Goal: Task Accomplishment & Management: Manage account settings

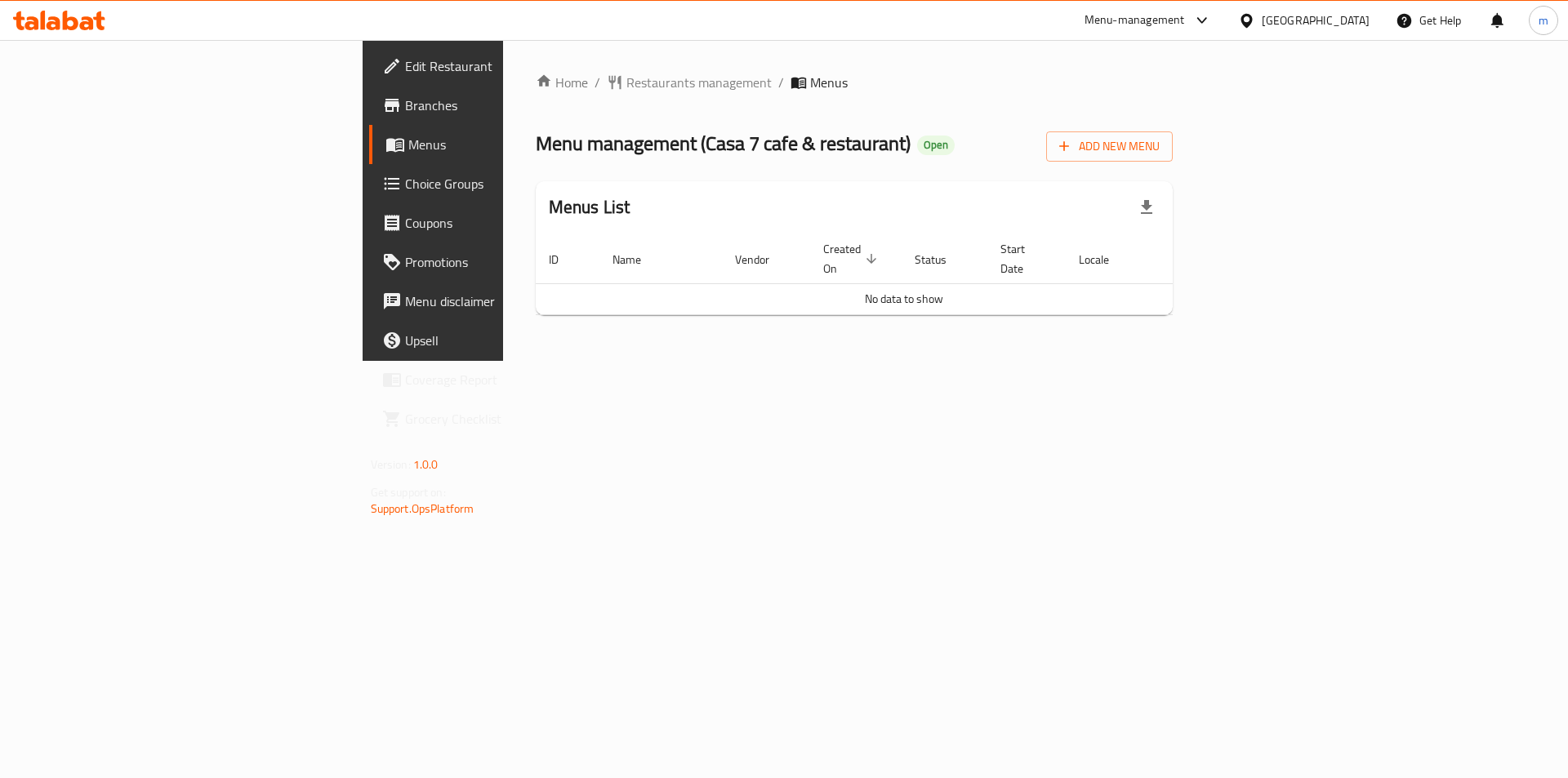
click at [1314, 27] on div "United Arab Emirates" at bounding box center [1315, 20] width 108 height 18
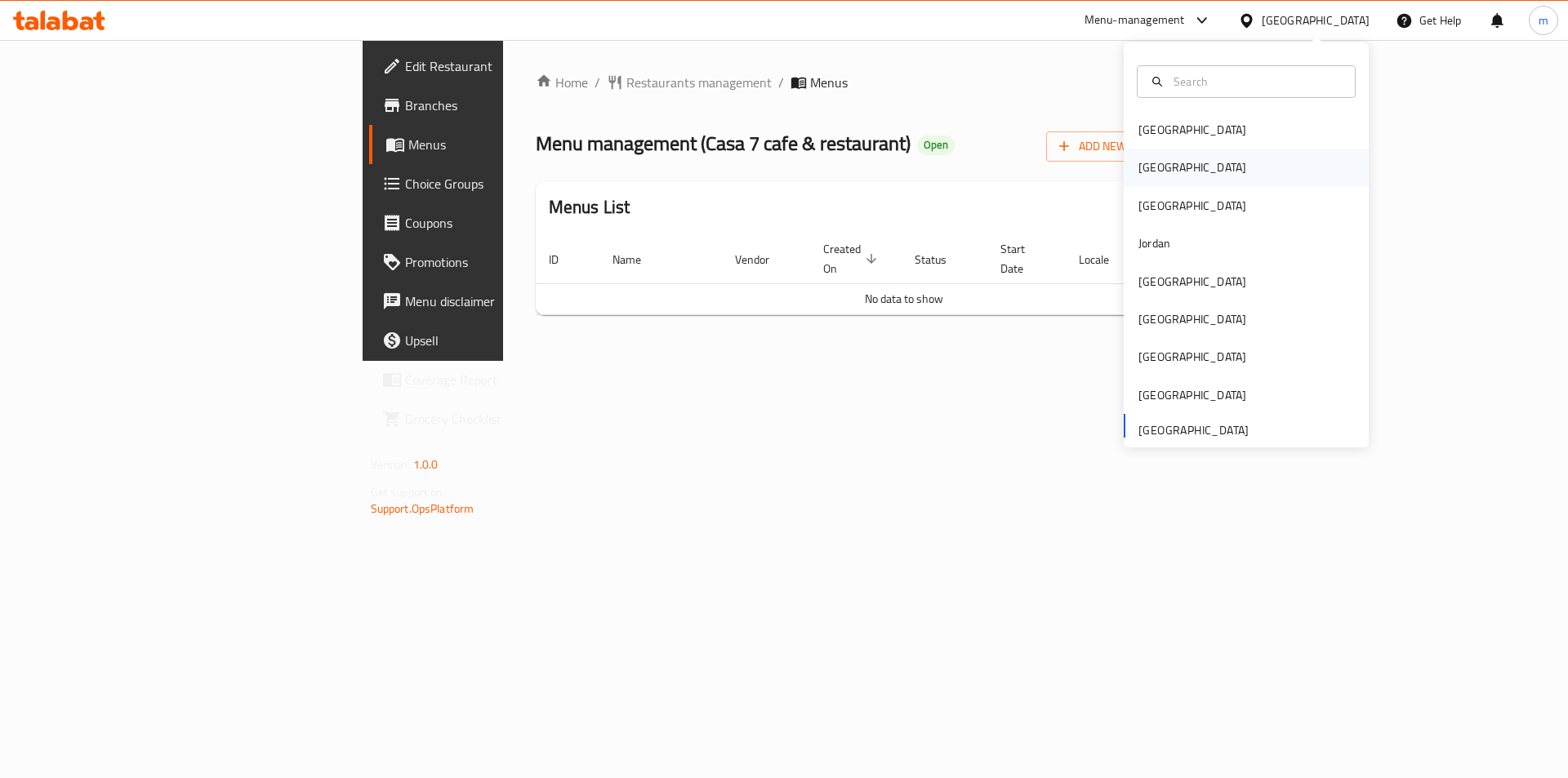
click at [1139, 179] on div "[GEOGRAPHIC_DATA]" at bounding box center [1192, 167] width 134 height 38
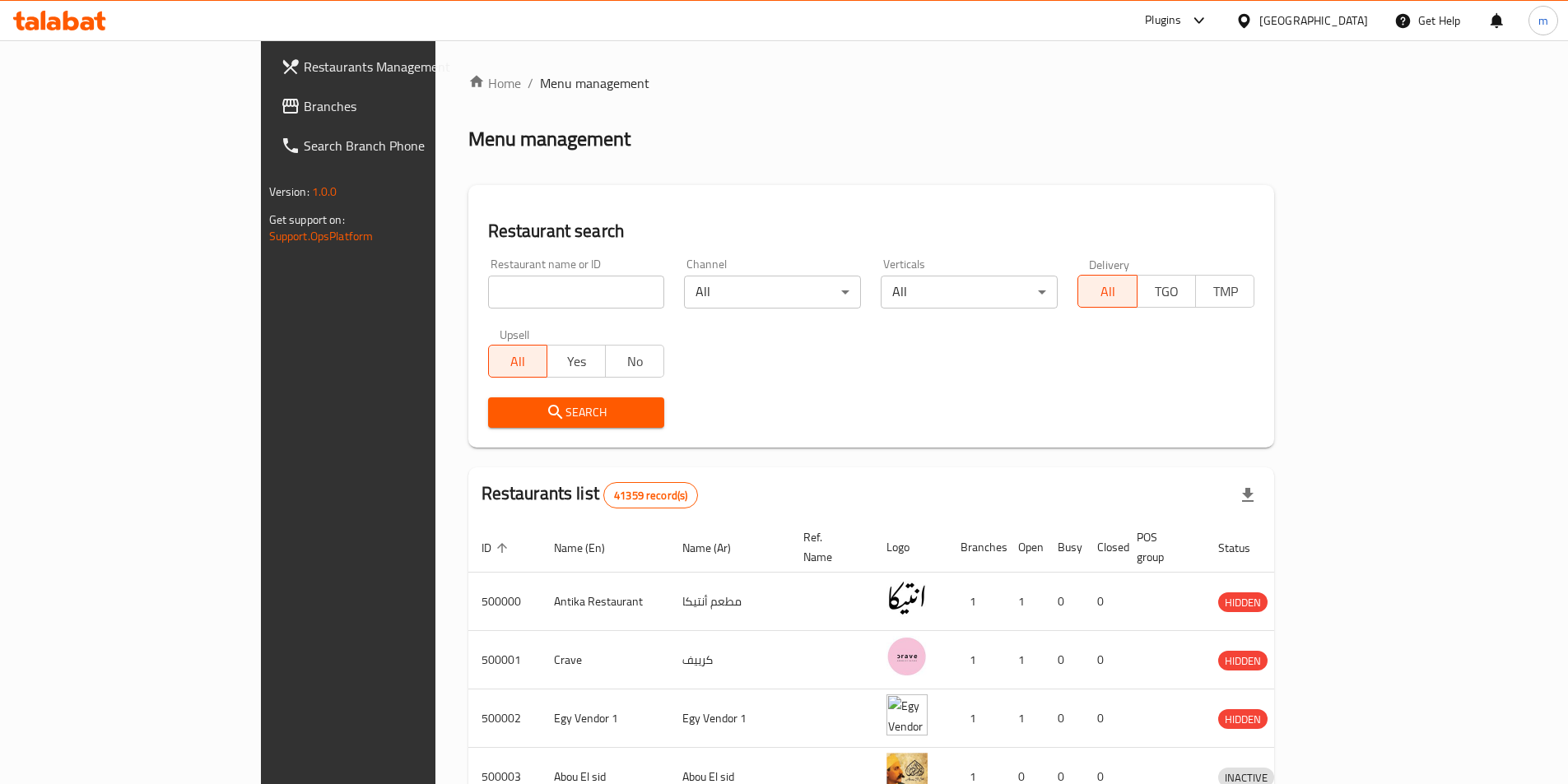
click at [304, 100] on span "Branches" at bounding box center [407, 106] width 206 height 19
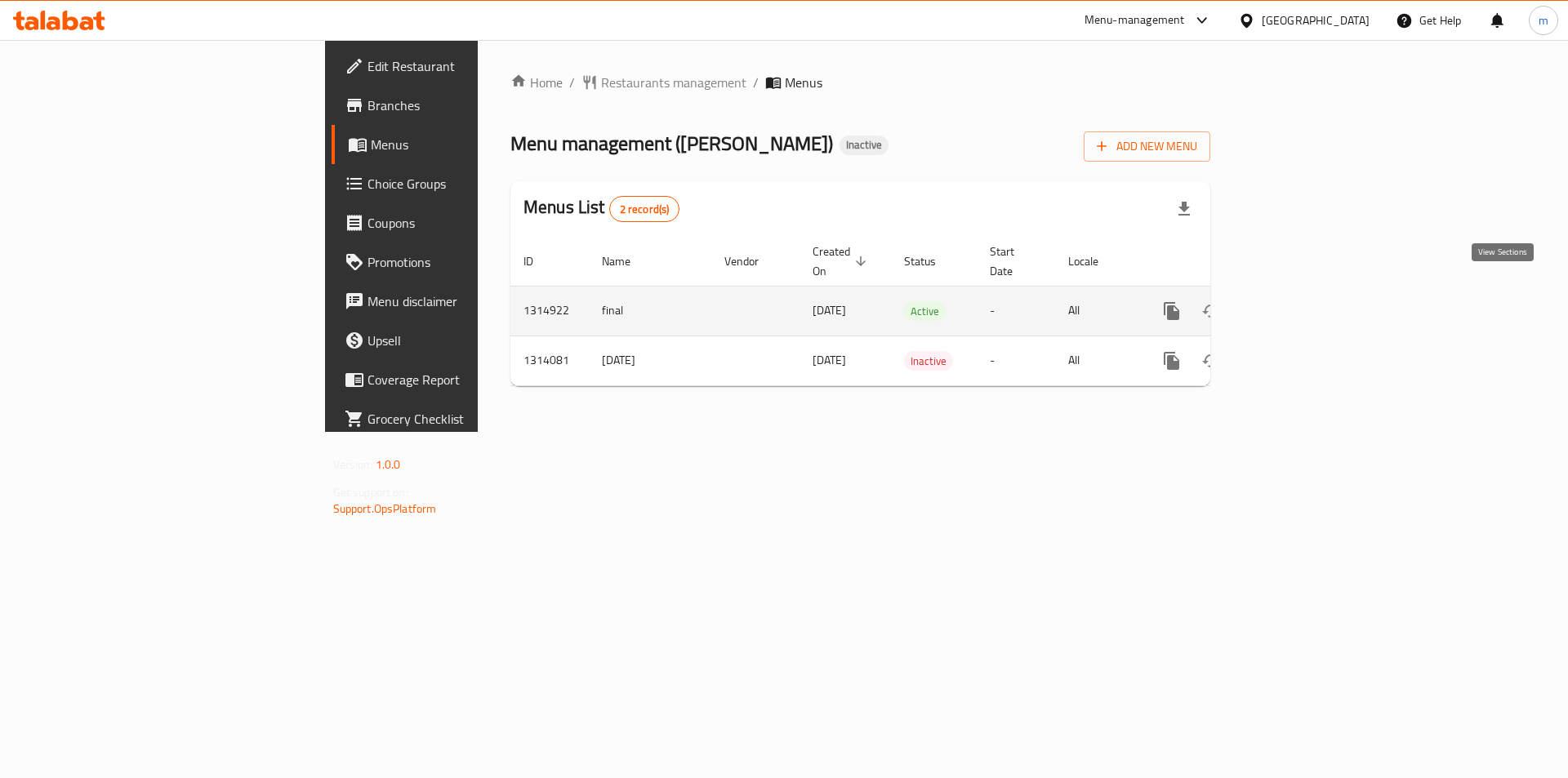
click at [1300, 301] on icon "enhanced table" at bounding box center [1289, 310] width 19 height 19
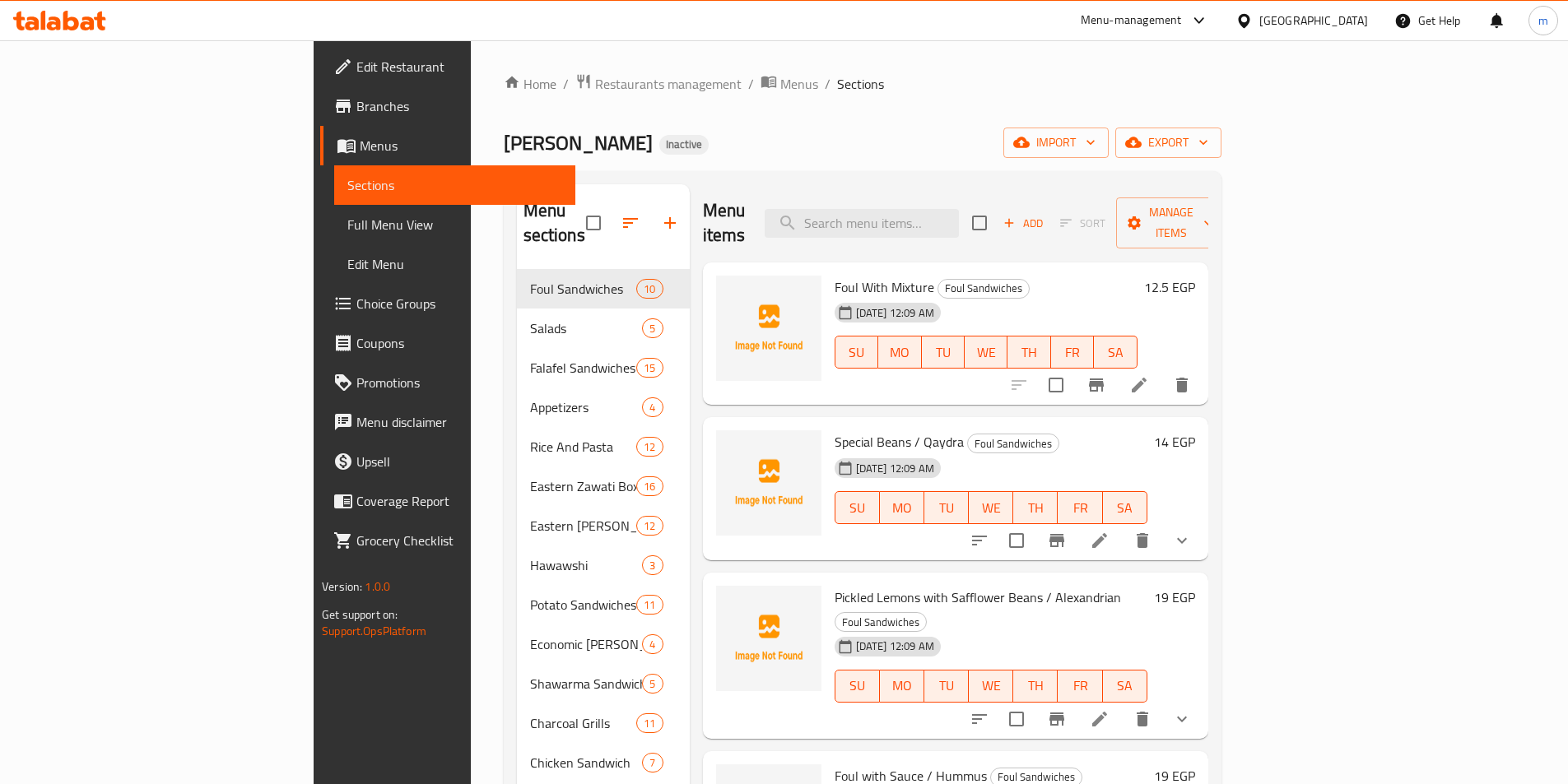
click at [347, 230] on span "Full Menu View" at bounding box center [455, 224] width 215 height 19
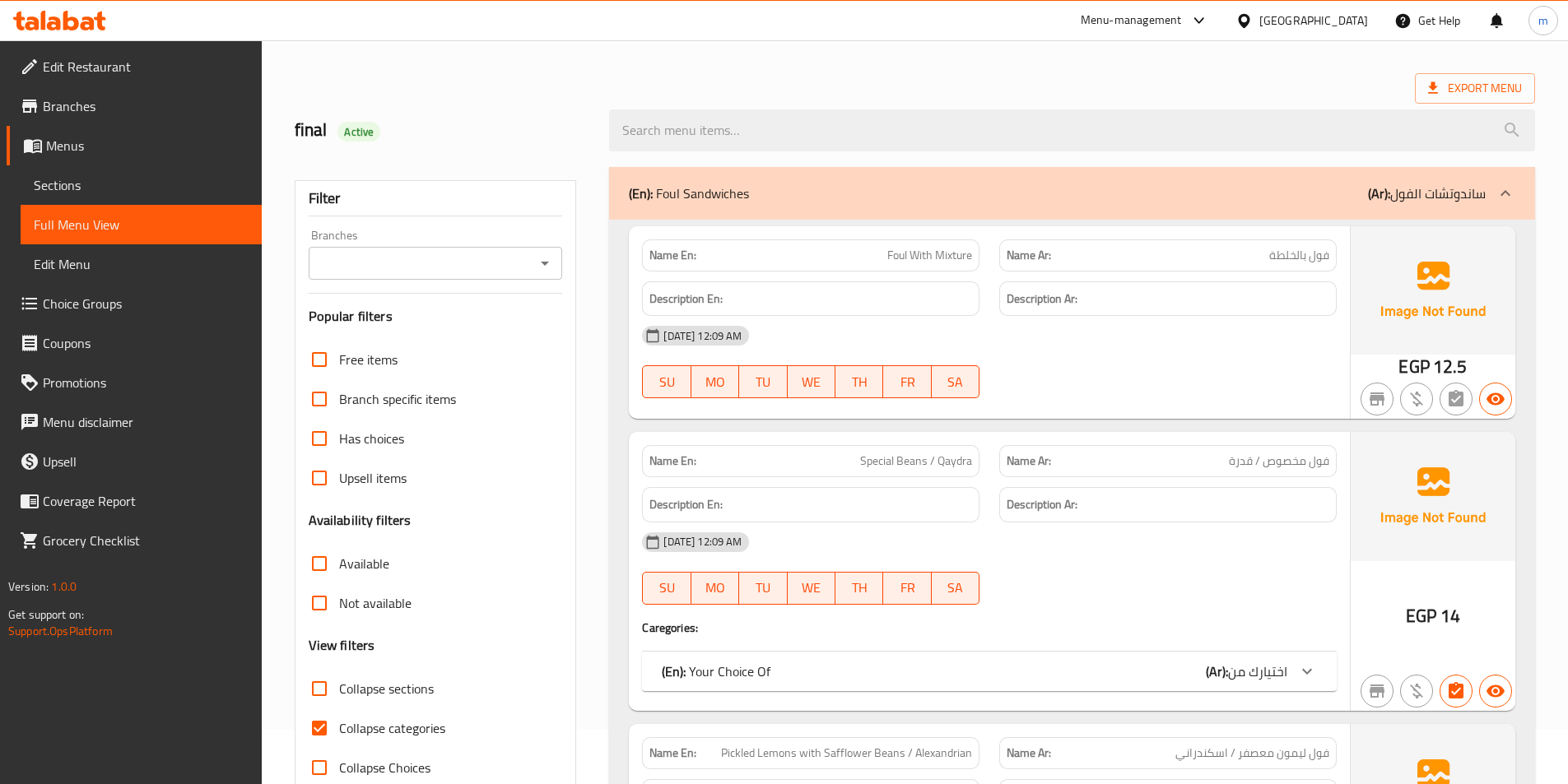
scroll to position [82, 0]
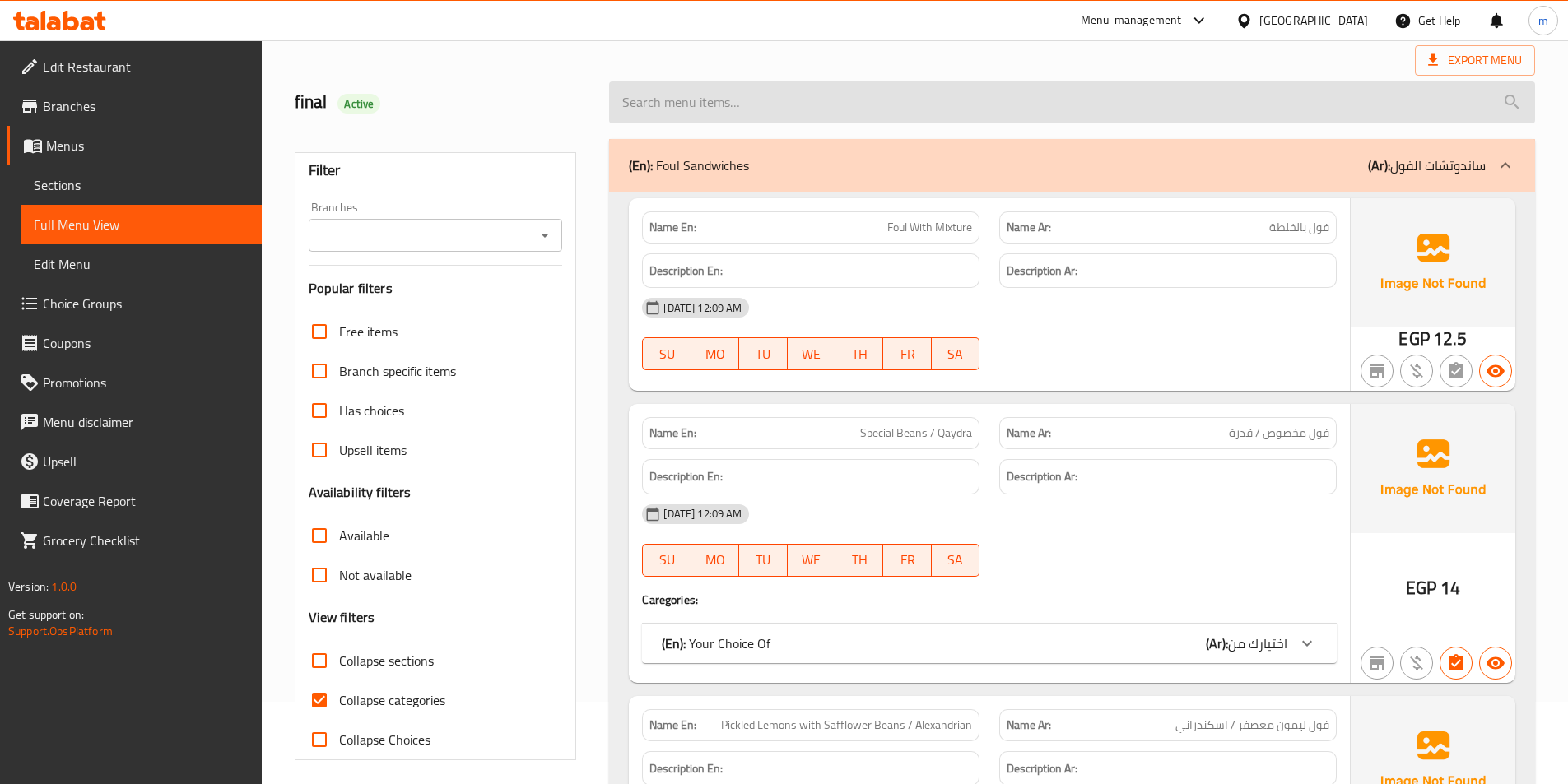
click at [998, 93] on input "search" at bounding box center [1073, 102] width 926 height 42
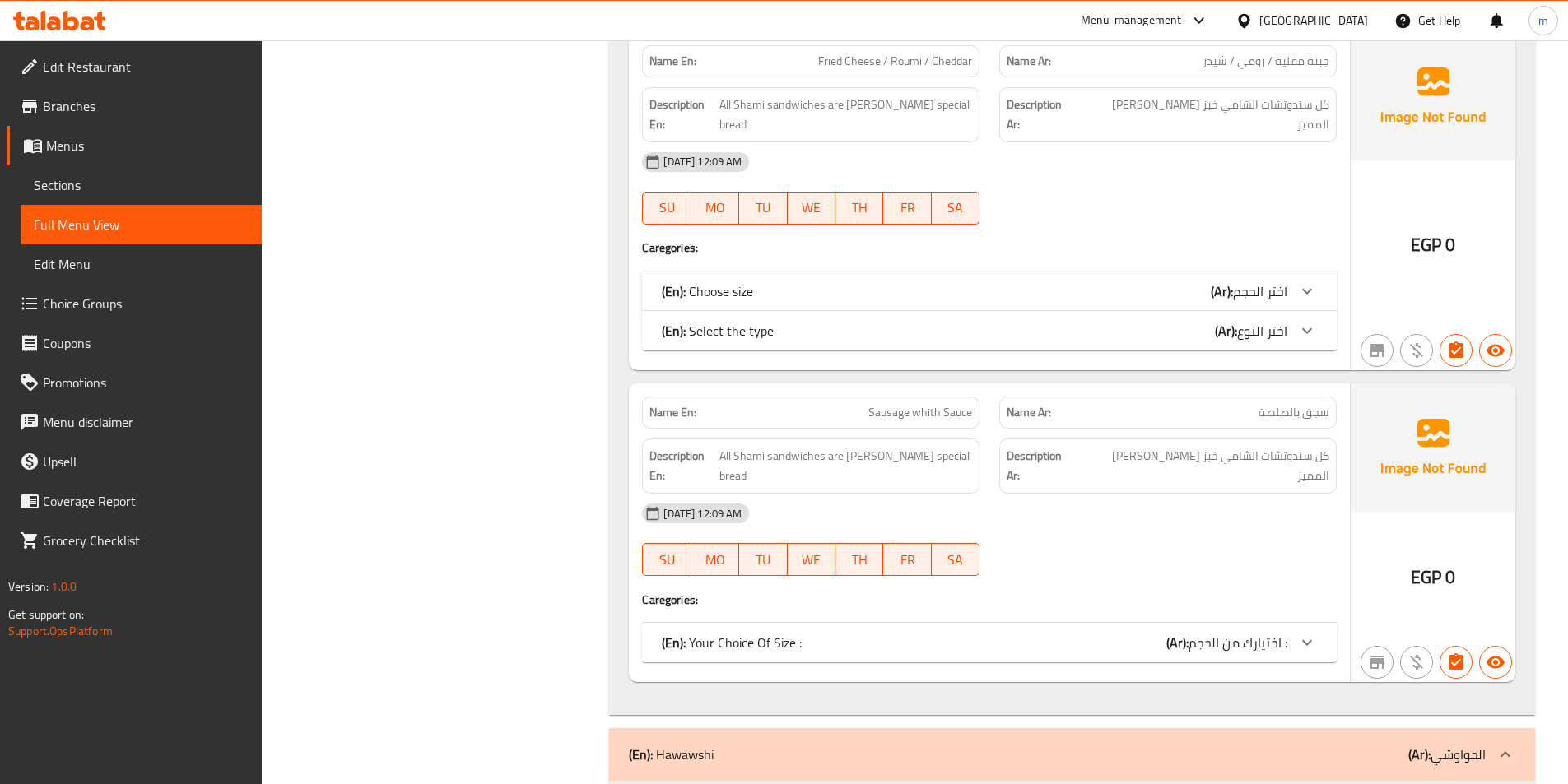
click at [1303, 404] on span "سجق بالصلصة" at bounding box center [1294, 412] width 70 height 18
click at [764, 632] on p "(En): Your Choice Of Size :" at bounding box center [731, 641] width 140 height 19
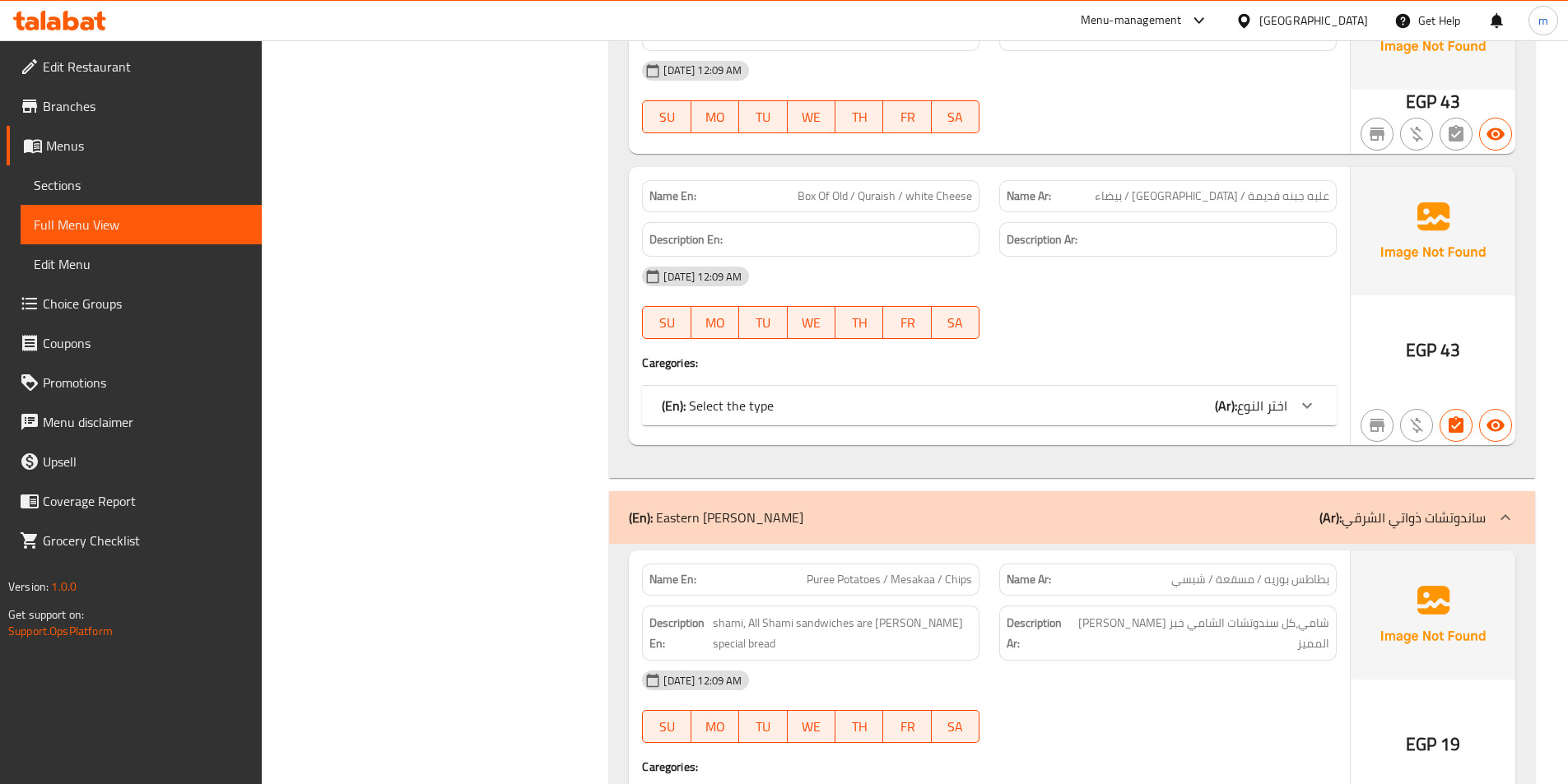
scroll to position [15679, 0]
